Goal: Task Accomplishment & Management: Use online tool/utility

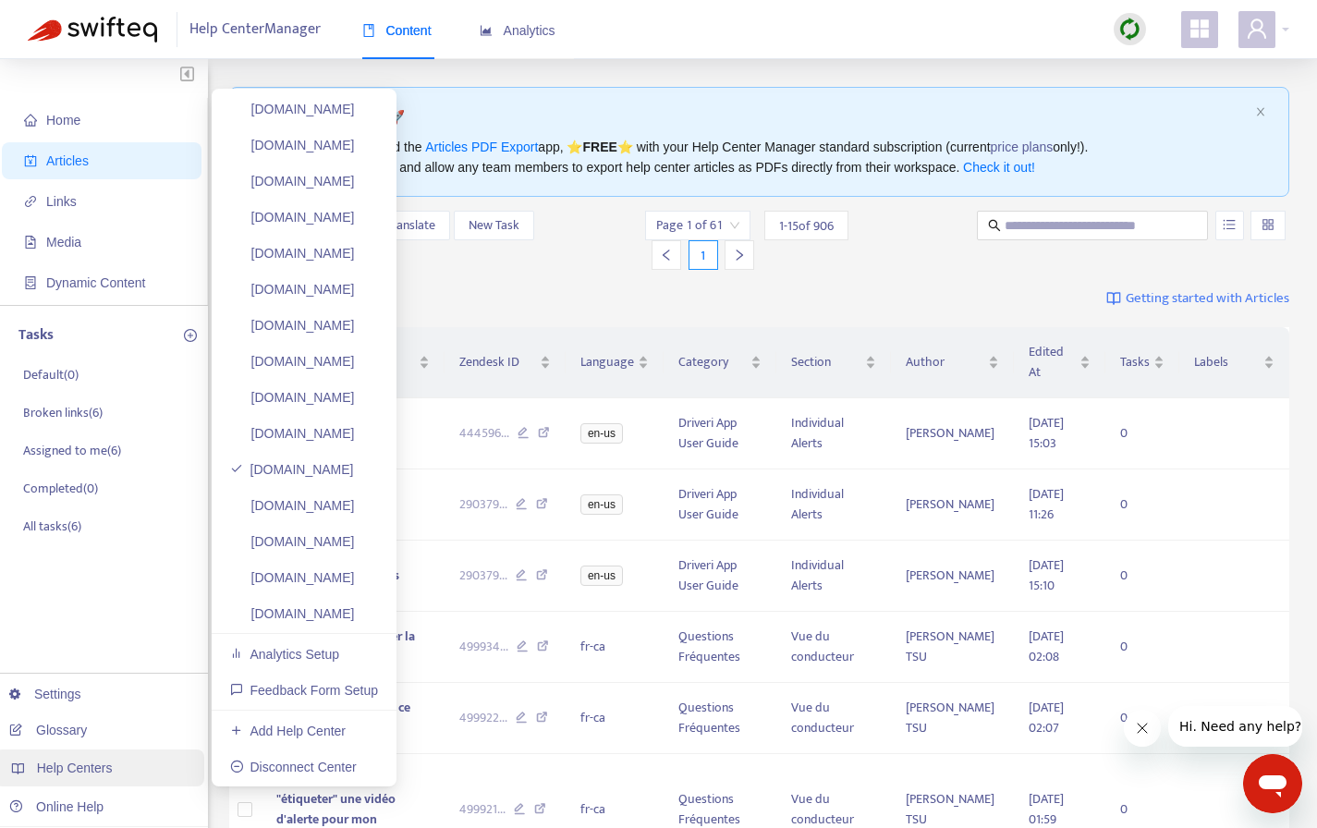
click at [102, 764] on span "Help Centers" at bounding box center [75, 768] width 76 height 15
click at [93, 771] on span "Help Centers" at bounding box center [75, 768] width 76 height 15
click at [331, 469] on link "[DOMAIN_NAME]" at bounding box center [292, 469] width 124 height 15
click at [67, 775] on span "Help Centers" at bounding box center [75, 768] width 76 height 15
click at [329, 610] on link "[DOMAIN_NAME]" at bounding box center [292, 613] width 125 height 15
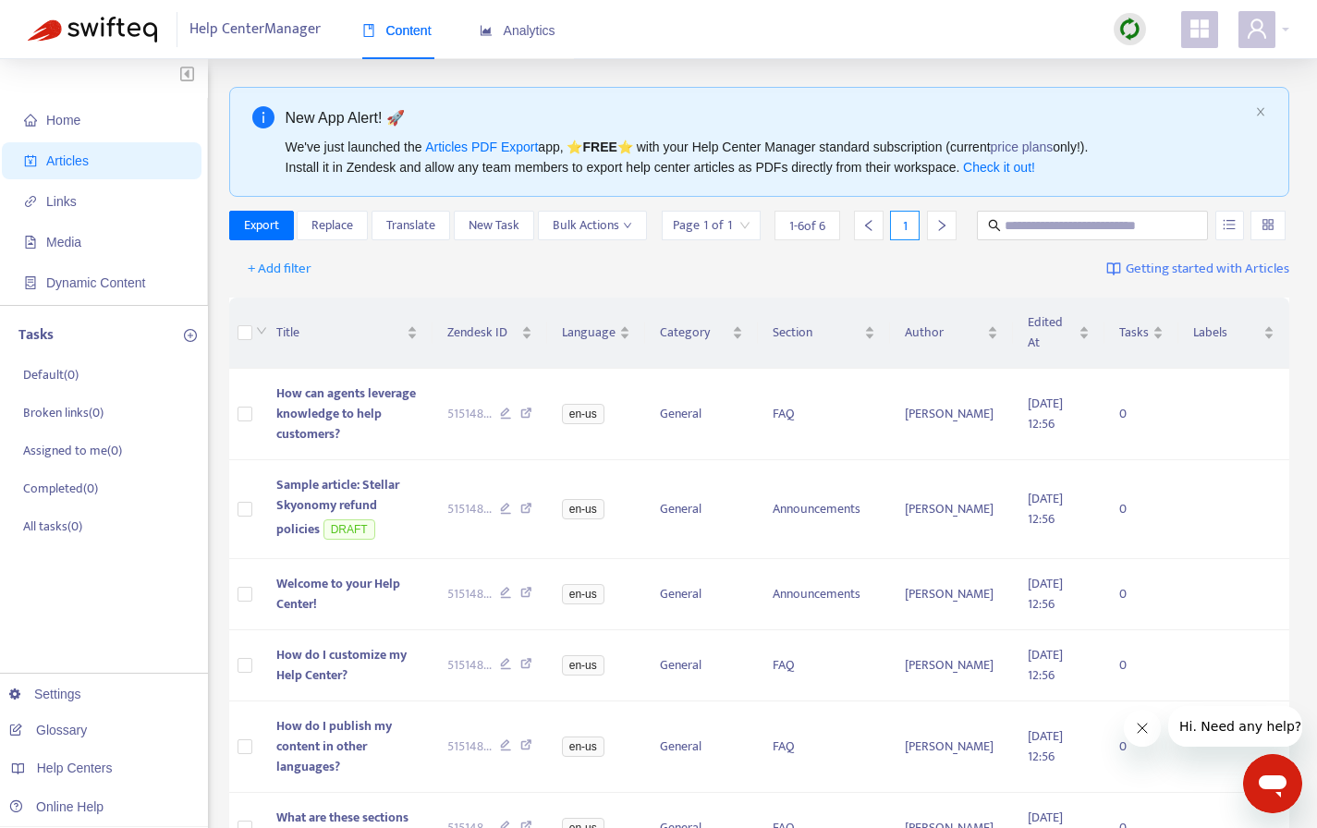
click at [1122, 28] on img at bounding box center [1130, 29] width 23 height 23
click at [1162, 96] on link "Full Sync" at bounding box center [1162, 96] width 67 height 21
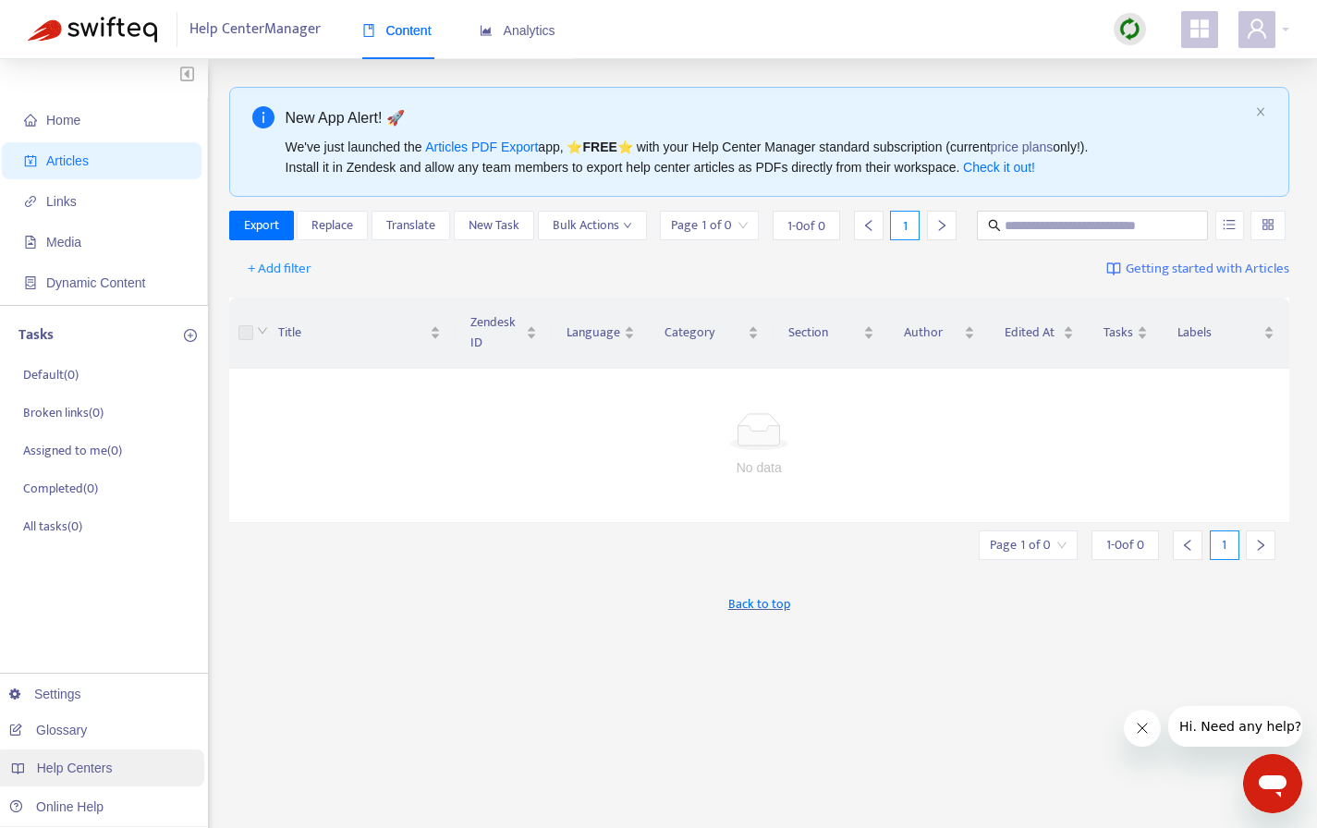
click at [67, 761] on span "Help Centers" at bounding box center [75, 768] width 76 height 15
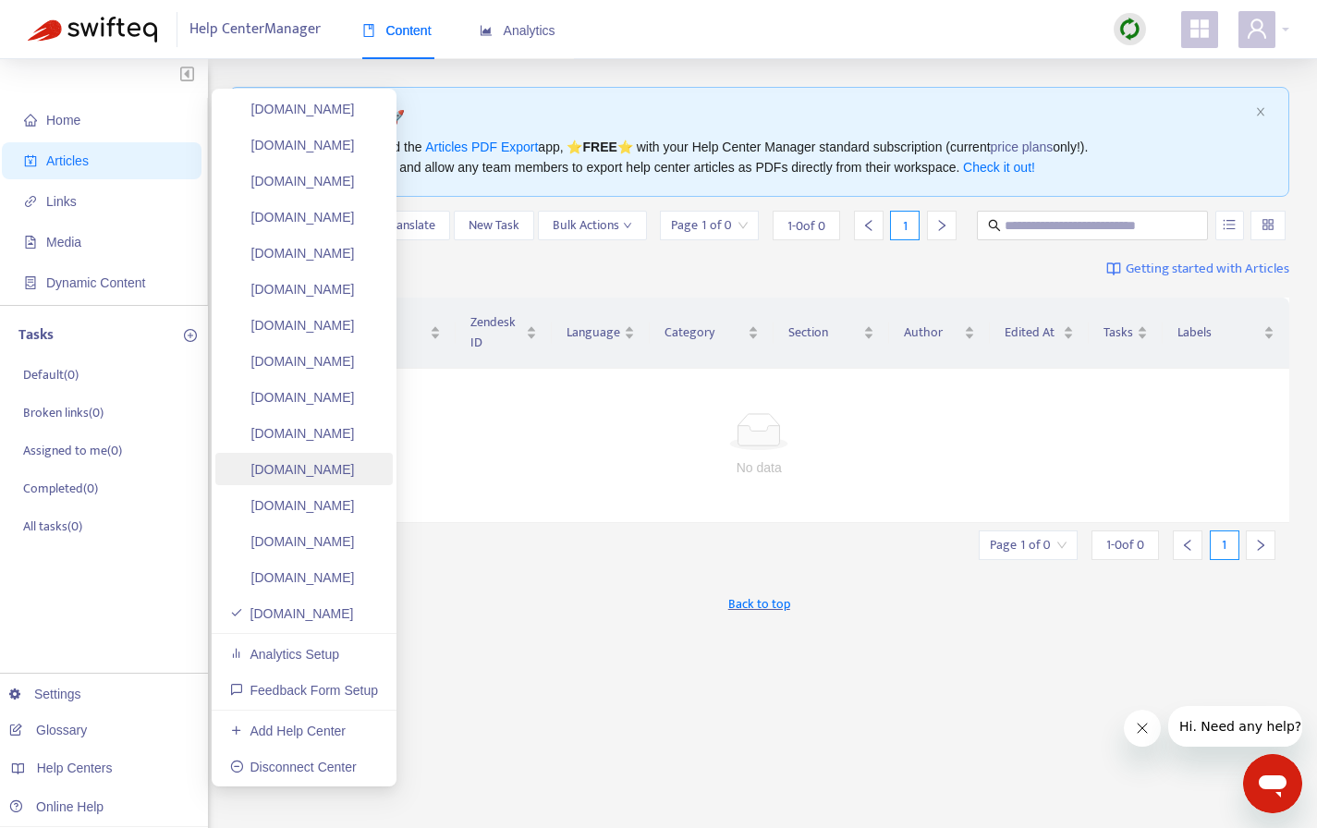
click at [341, 462] on link "[DOMAIN_NAME]" at bounding box center [292, 469] width 125 height 15
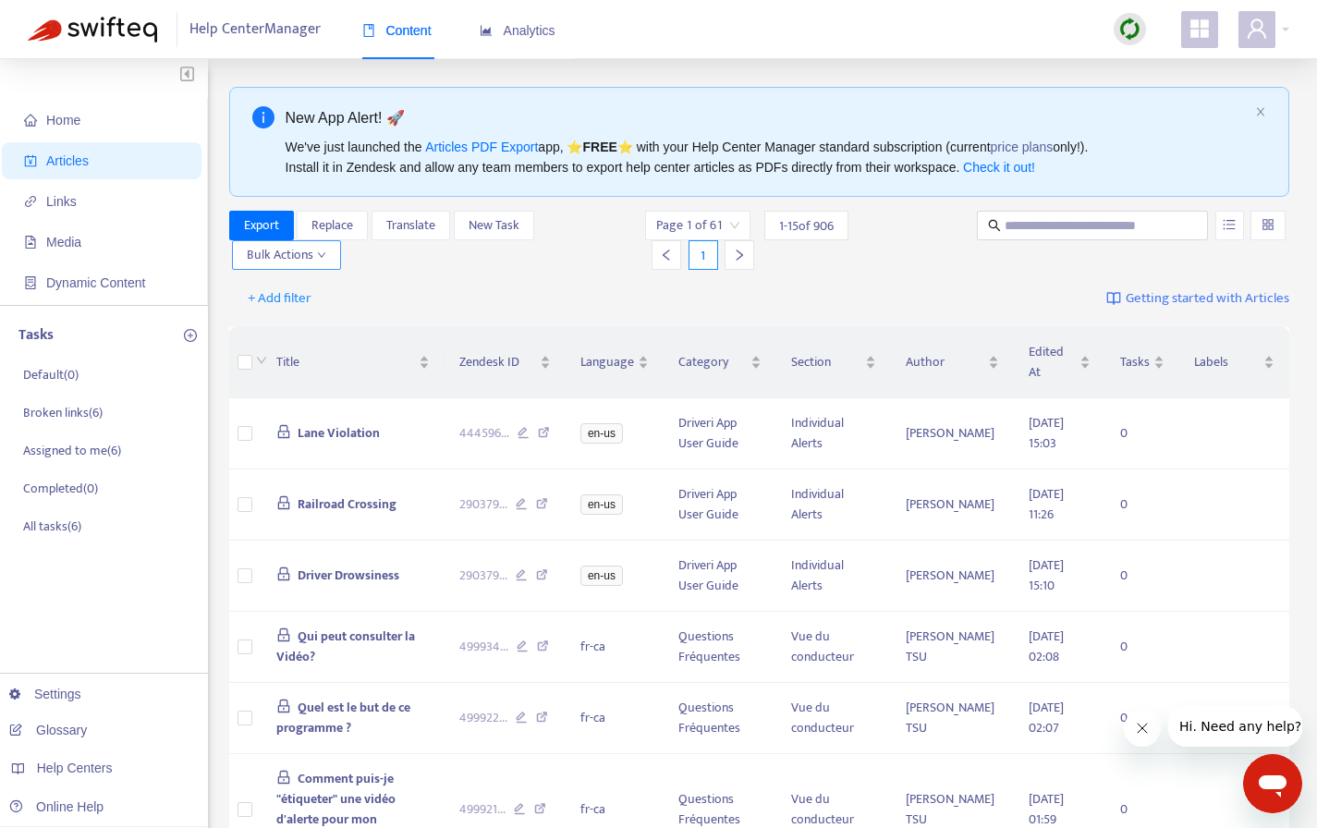
click at [312, 251] on span "Bulk Actions" at bounding box center [287, 255] width 80 height 20
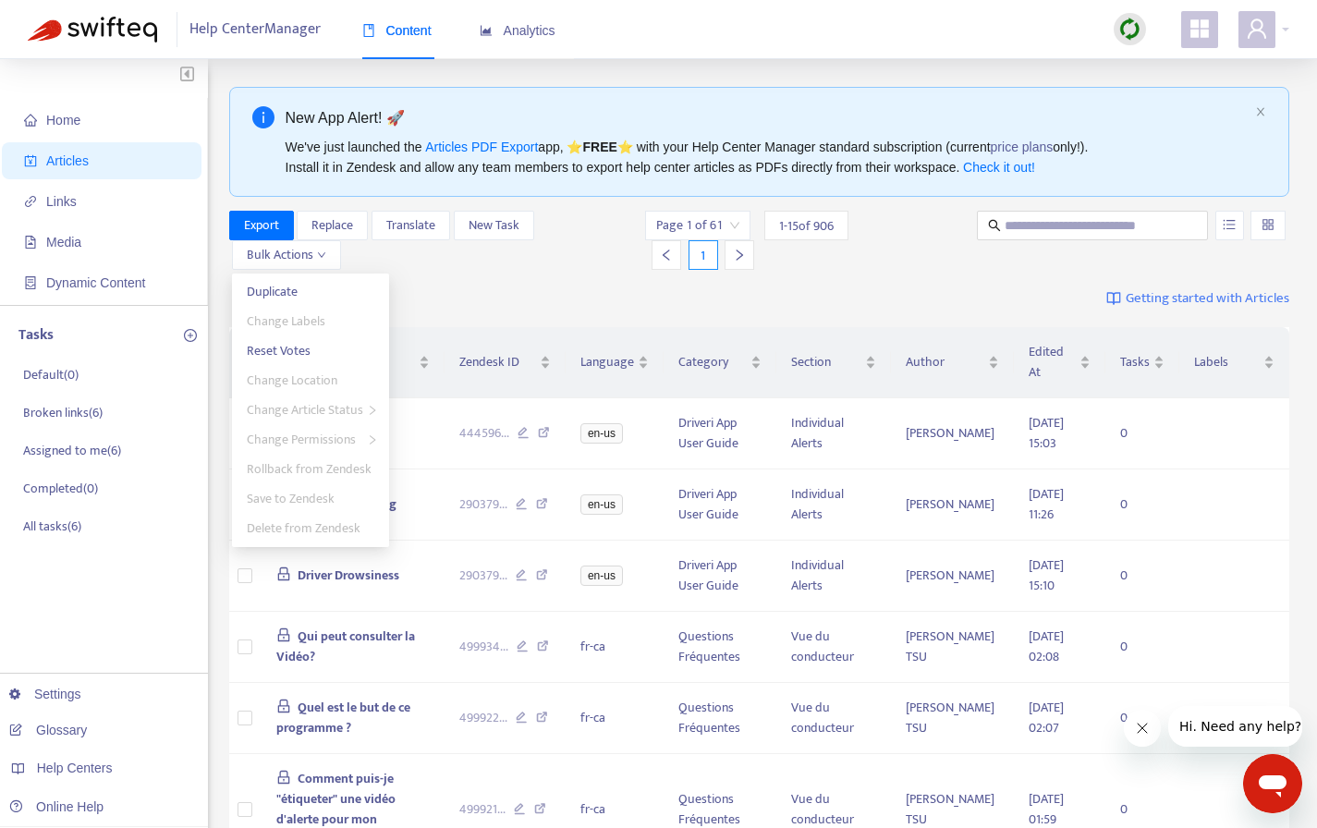
click at [414, 270] on div "Export Replace Translate New Task Bulk Actions Page 1 of 61 1 - 15 of 906 1" at bounding box center [759, 244] width 1061 height 67
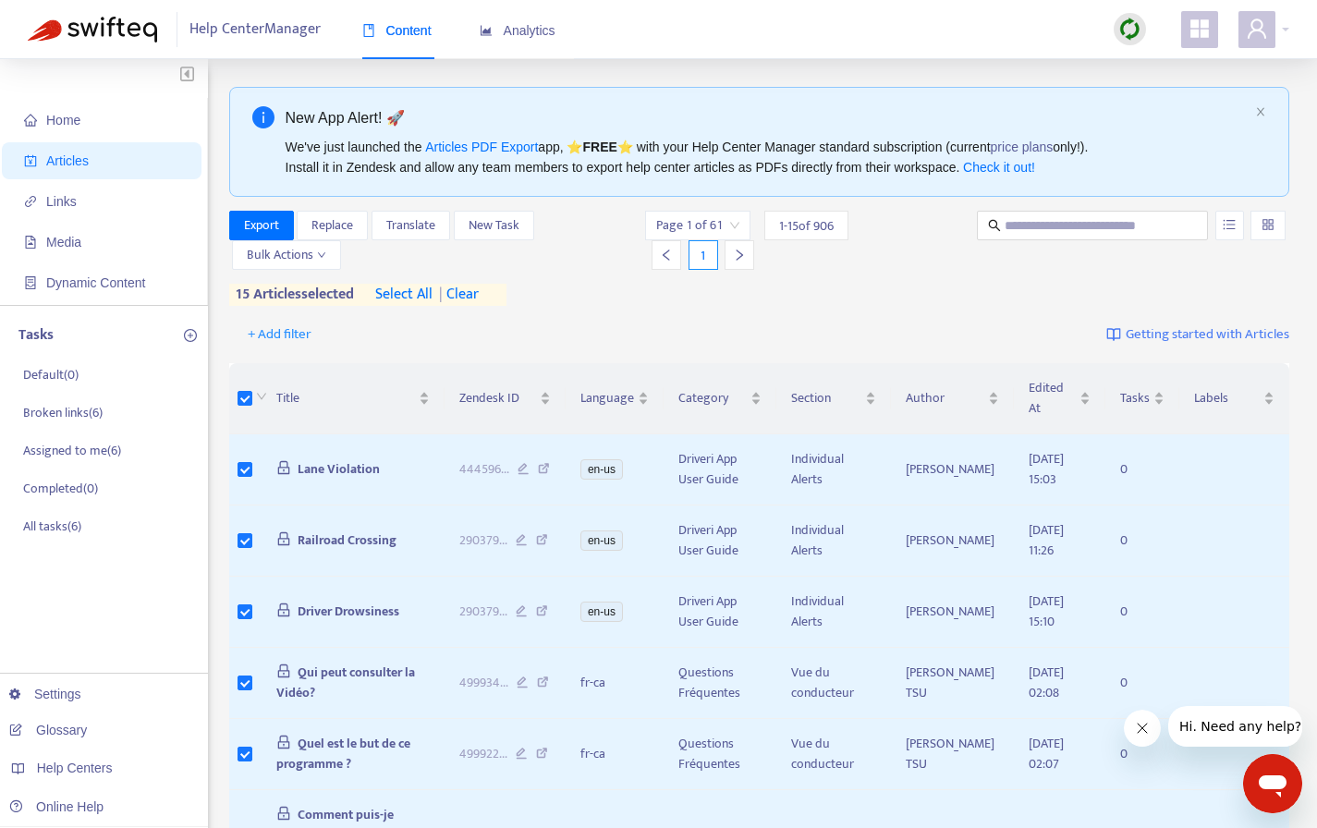
click at [407, 292] on span "select all" at bounding box center [403, 295] width 57 height 22
click at [318, 252] on icon "down" at bounding box center [321, 255] width 9 height 9
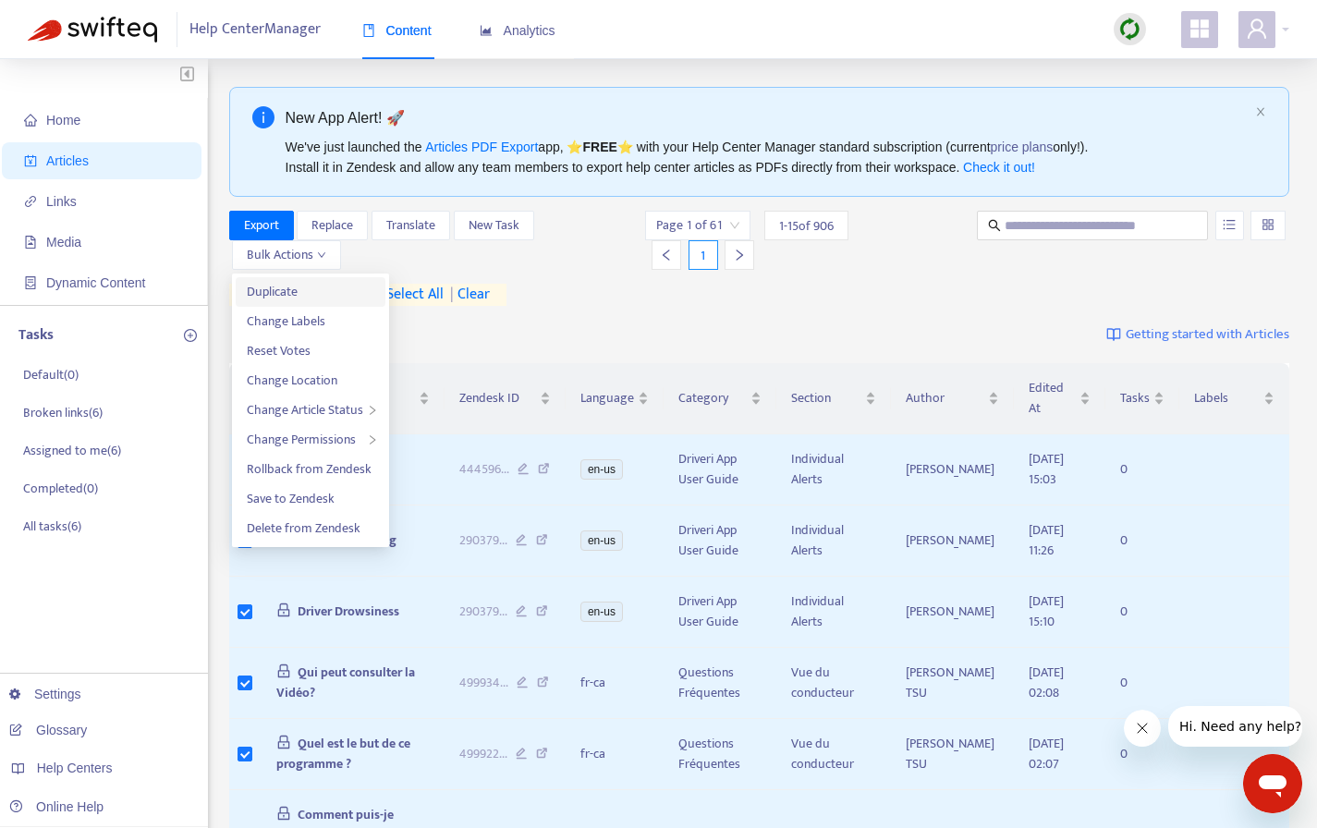
click at [300, 292] on span "Duplicate" at bounding box center [311, 292] width 128 height 20
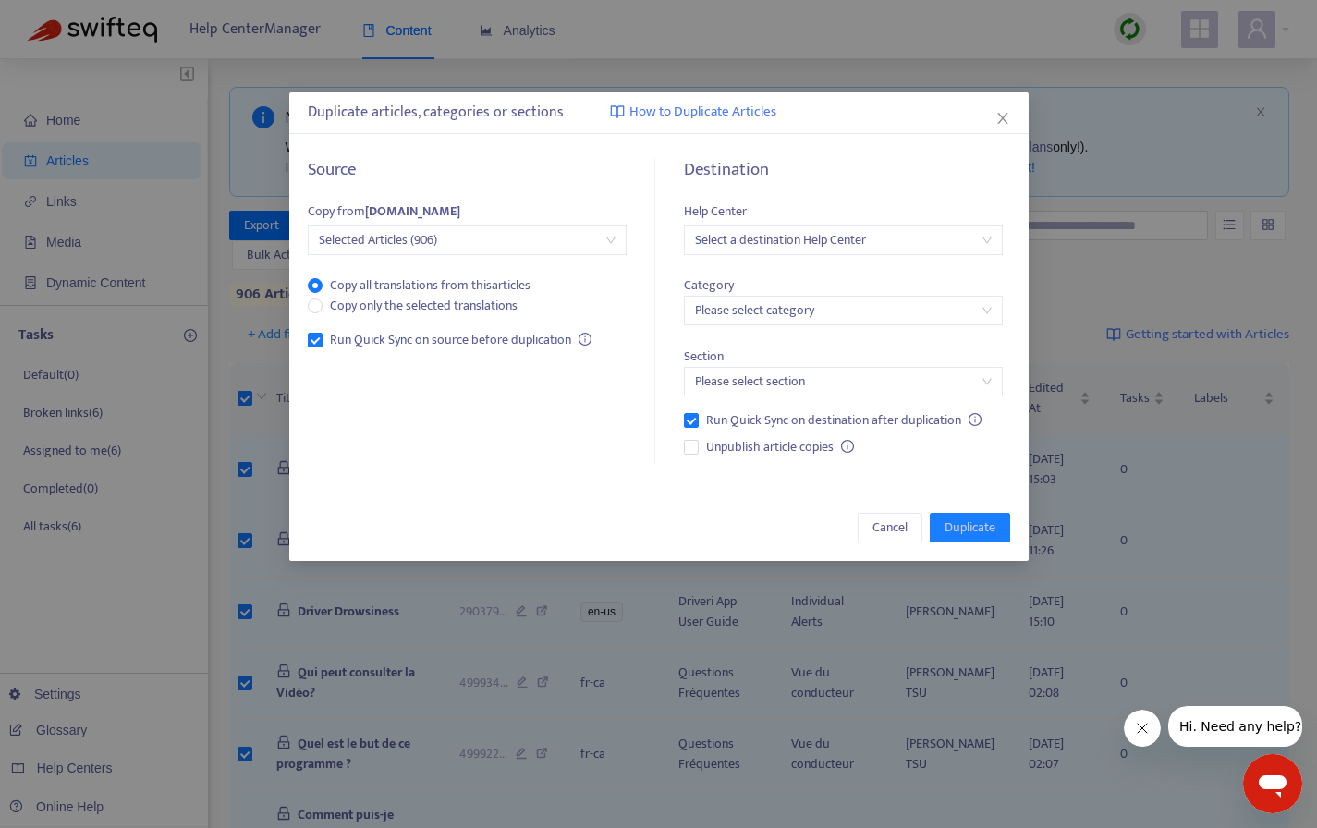
click at [581, 242] on span "Selected Articles (906)" at bounding box center [467, 240] width 297 height 28
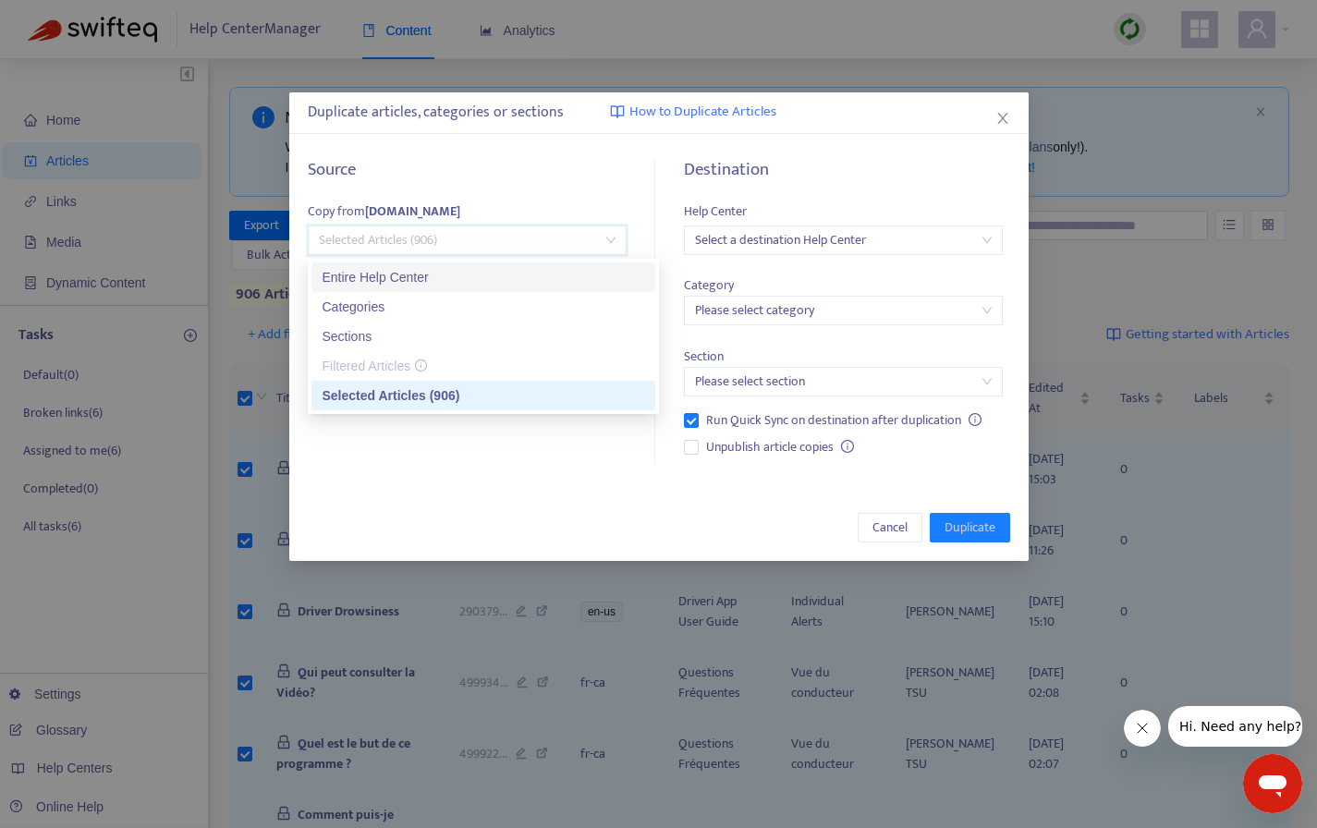
click at [509, 275] on div "Entire Help Center" at bounding box center [484, 277] width 322 height 20
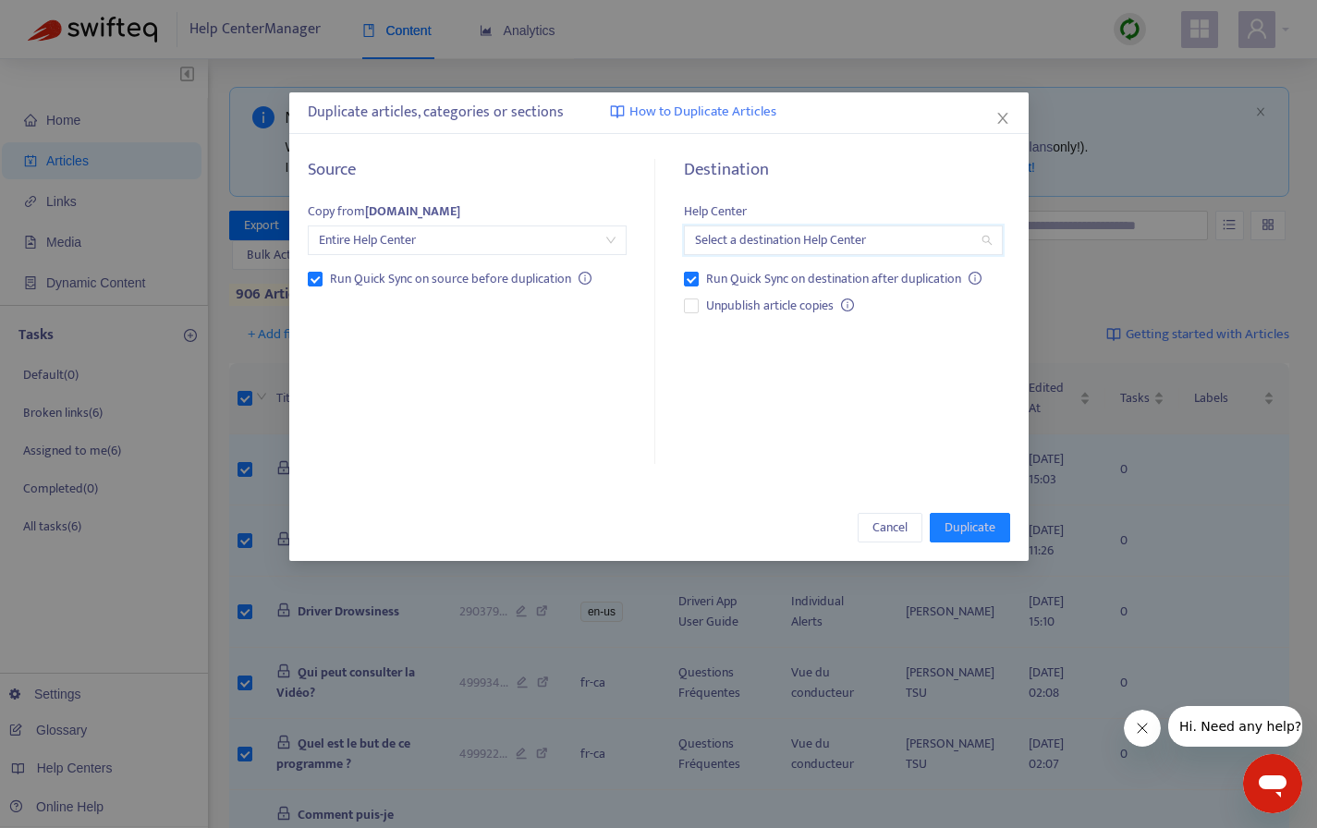
click at [749, 246] on input "search" at bounding box center [843, 240] width 297 height 28
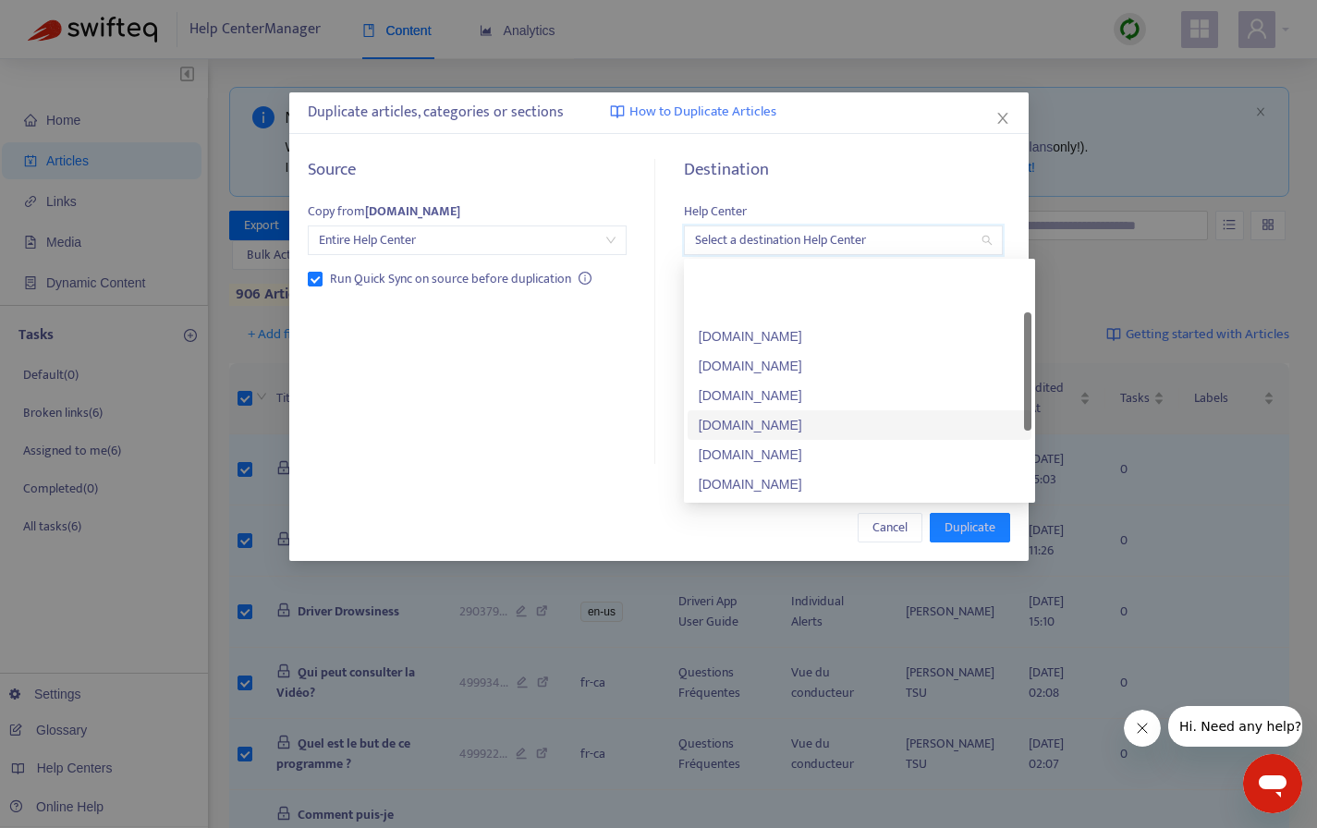
scroll to position [178, 0]
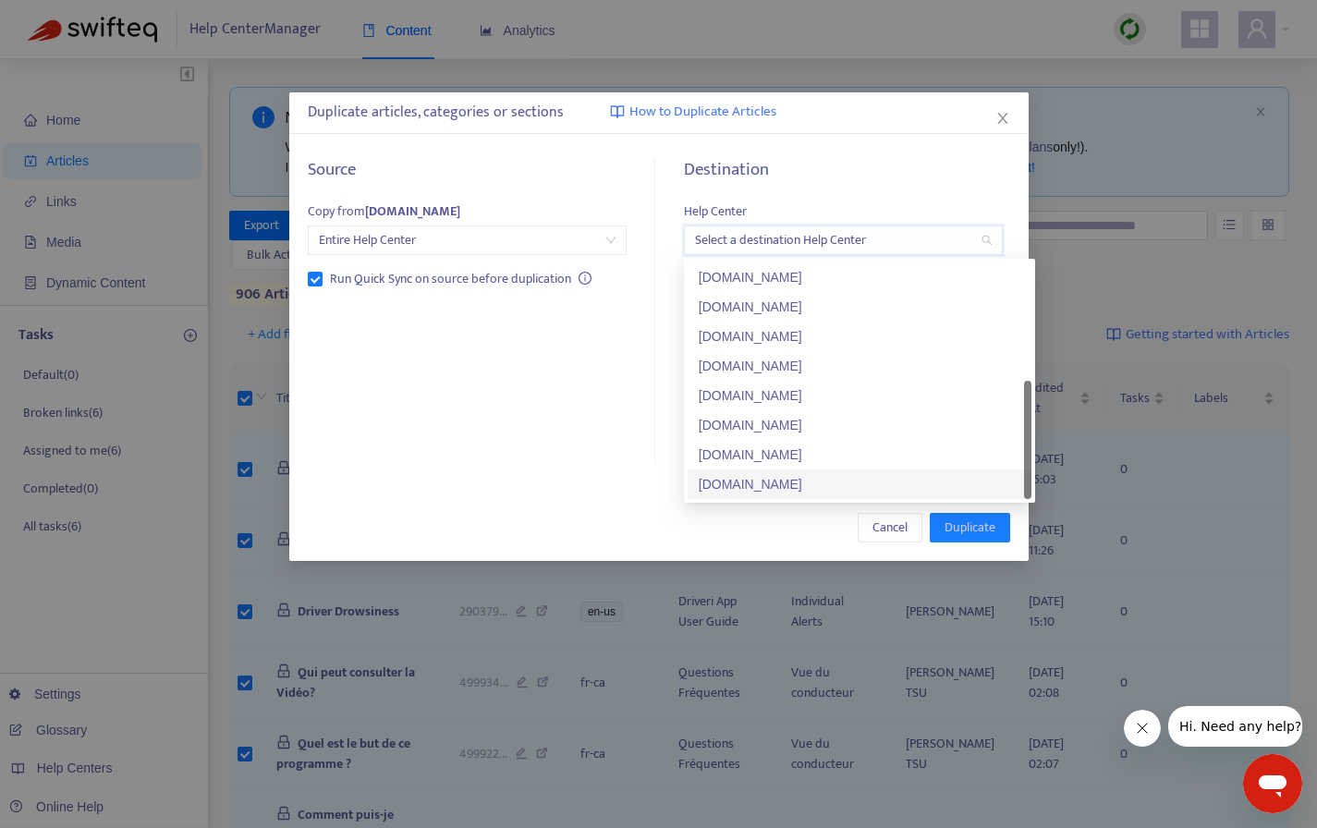
click at [787, 485] on div "[DOMAIN_NAME]" at bounding box center [860, 484] width 322 height 20
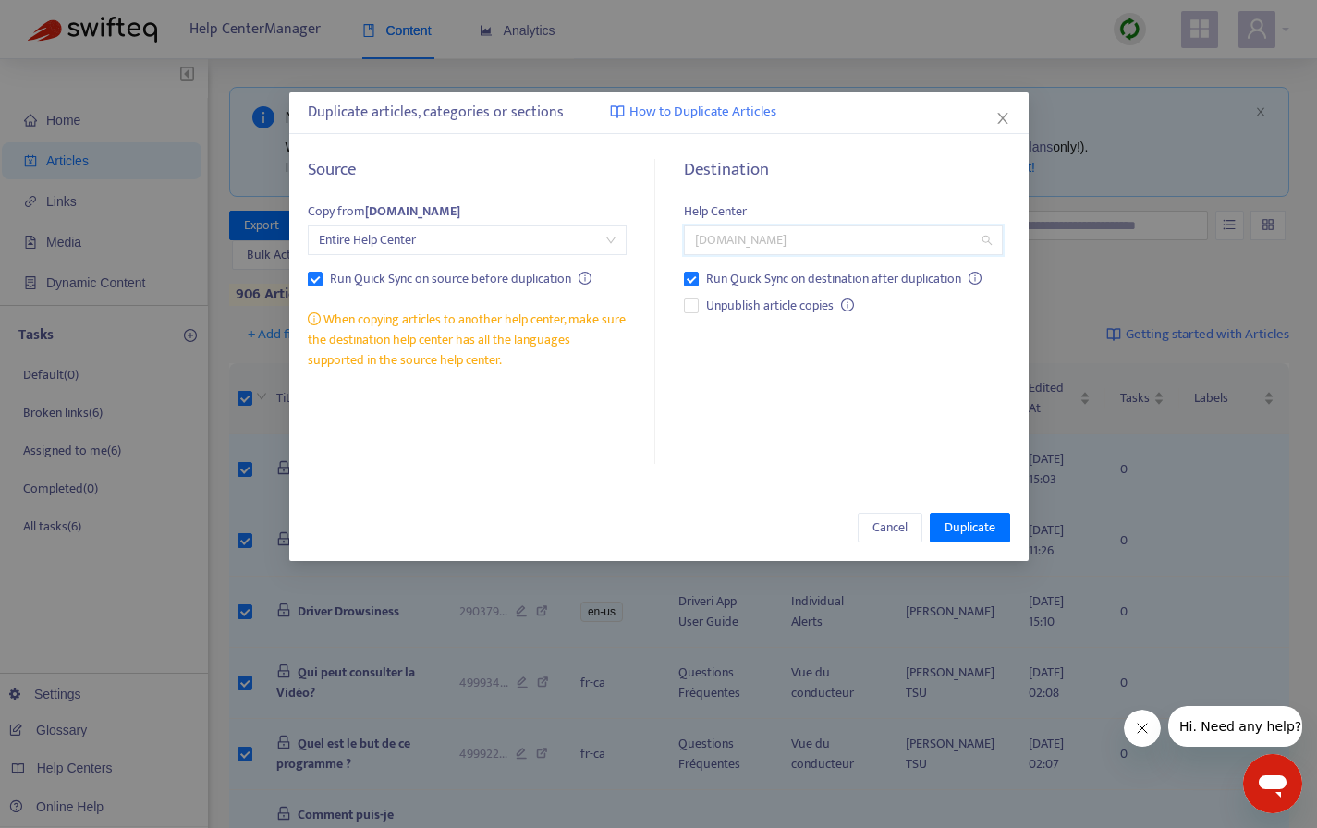
click at [851, 239] on span "[DOMAIN_NAME]" at bounding box center [843, 240] width 297 height 28
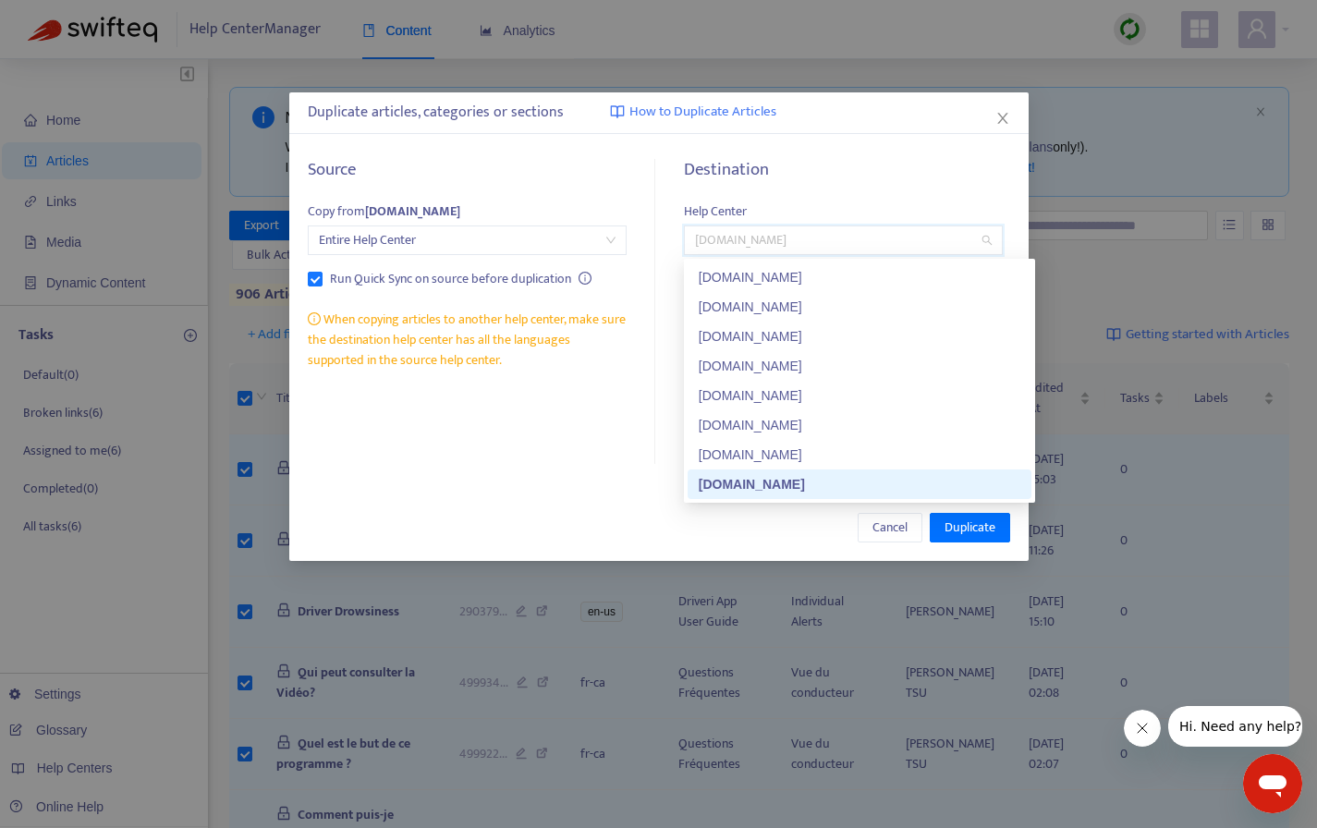
click at [866, 486] on div "[DOMAIN_NAME]" at bounding box center [860, 484] width 322 height 20
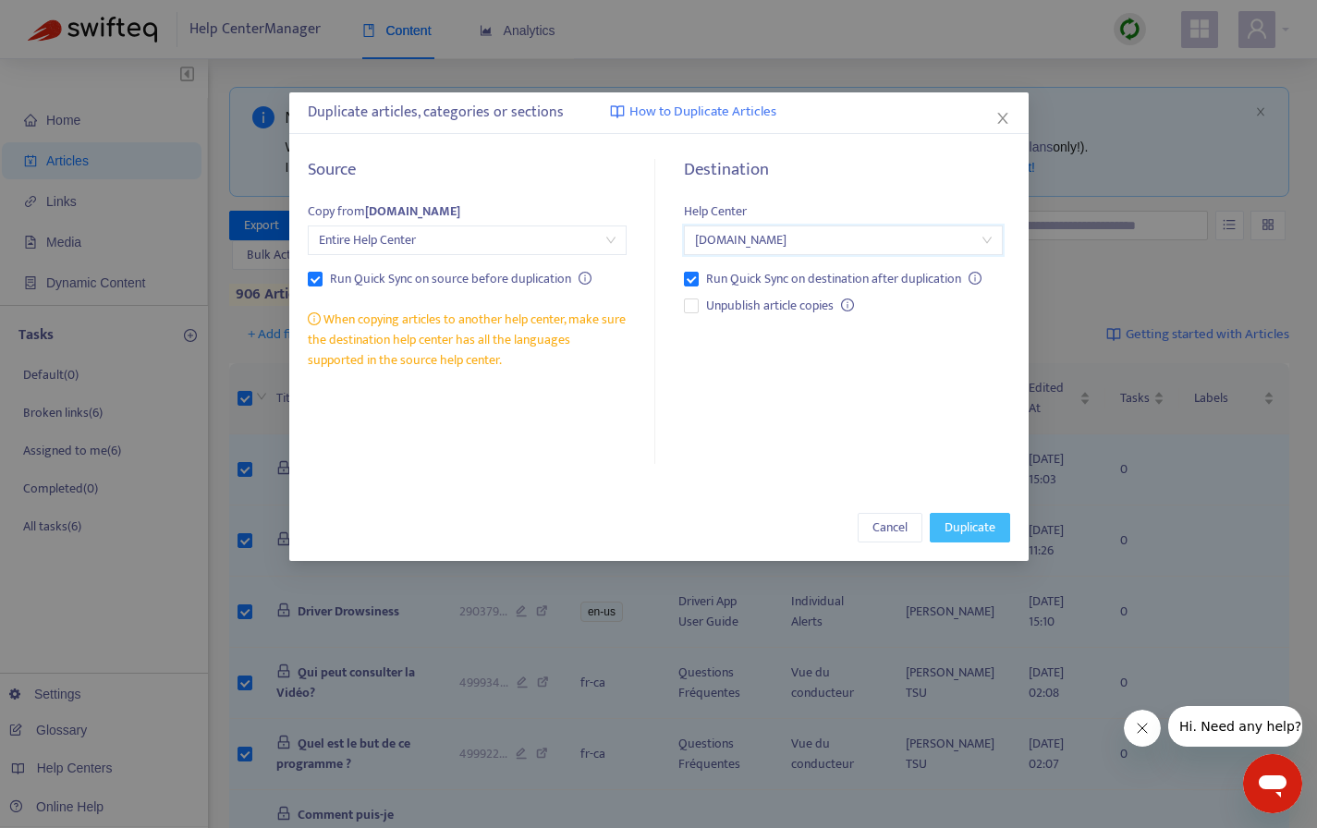
click at [962, 526] on span "Duplicate" at bounding box center [970, 528] width 51 height 20
